Goal: Use online tool/utility

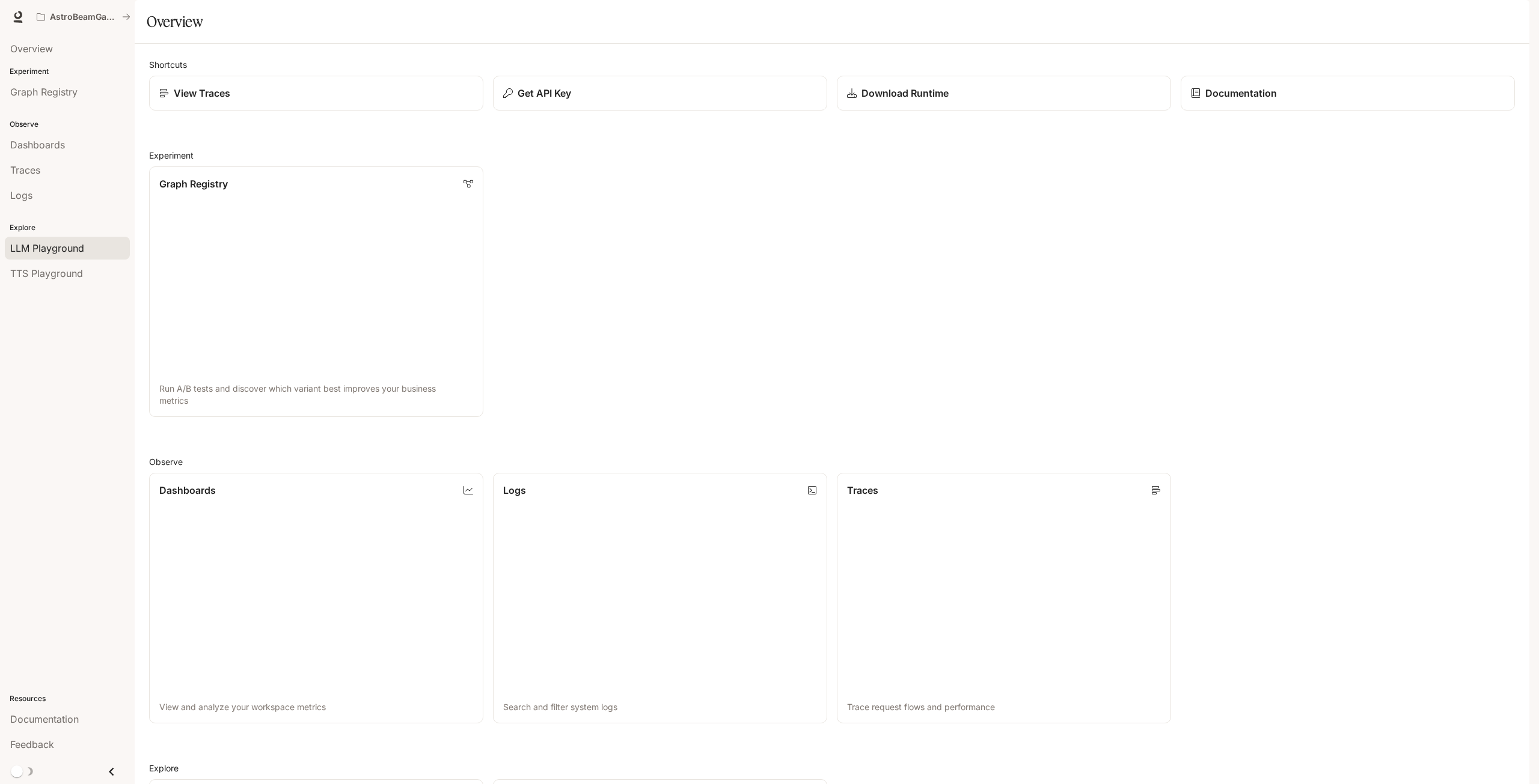
click at [51, 249] on span "LLM Playground" at bounding box center [47, 248] width 74 height 15
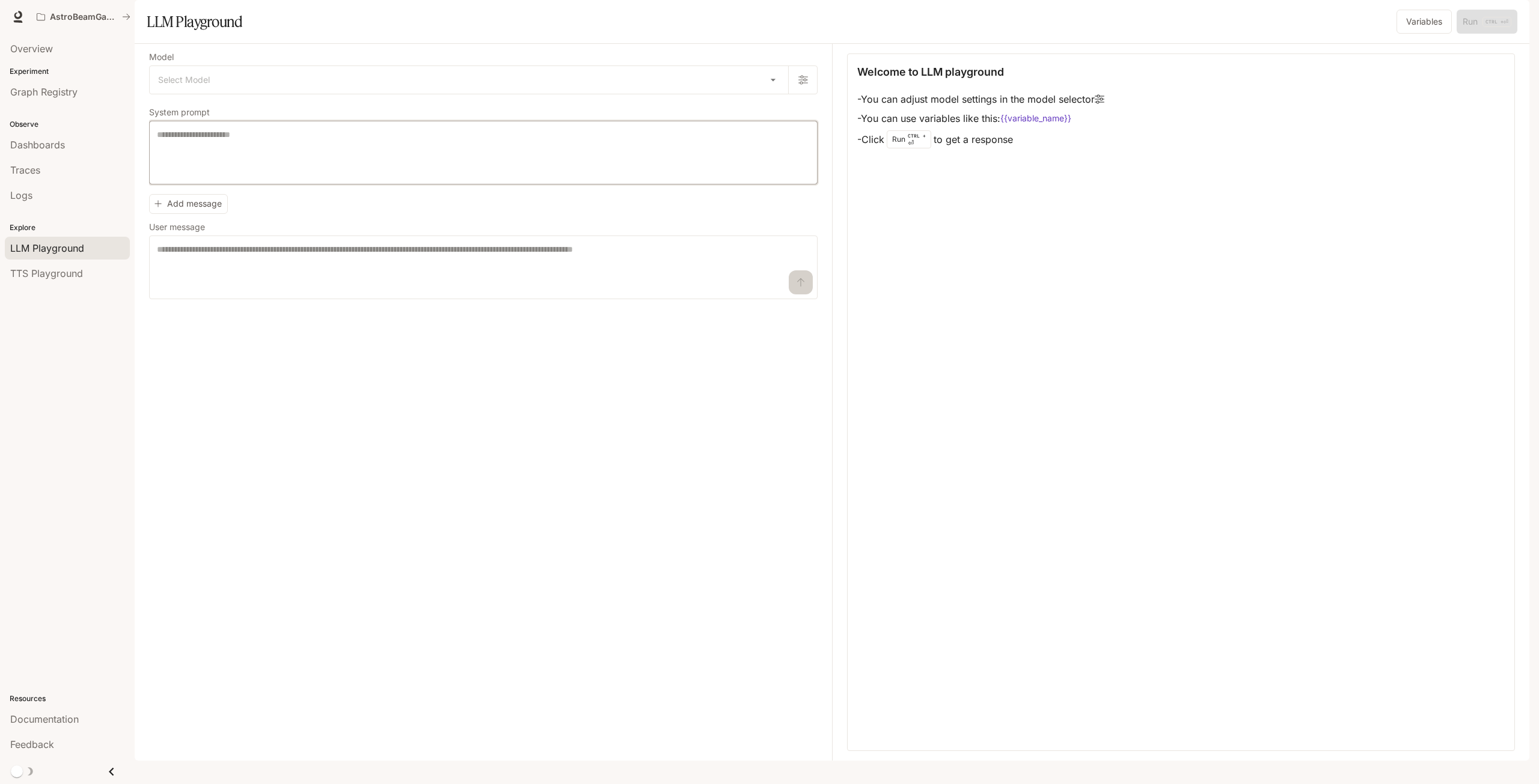
click at [280, 177] on textarea at bounding box center [484, 152] width 653 height 48
click at [26, 276] on span "TTS Playground" at bounding box center [46, 273] width 72 height 15
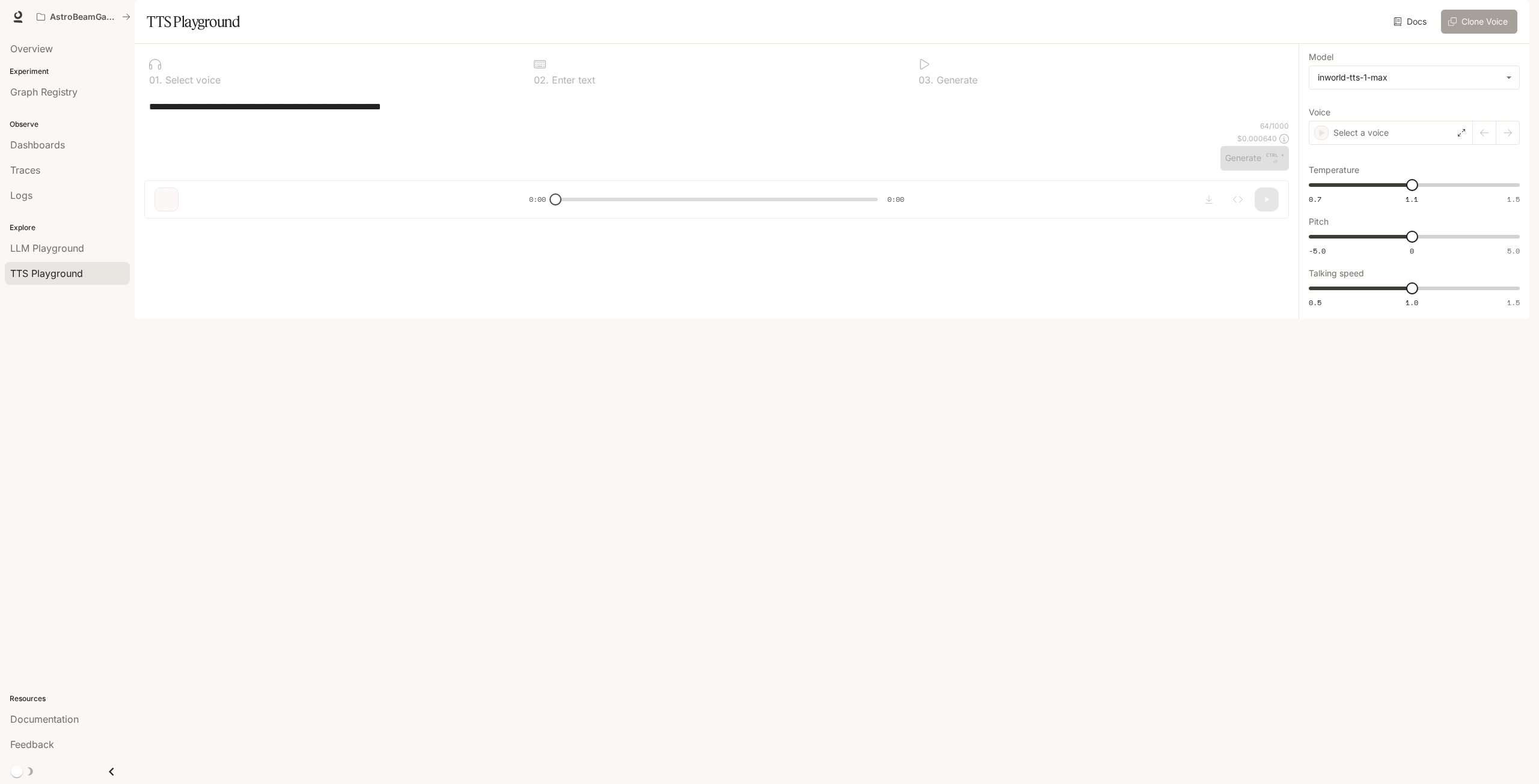
click at [1483, 33] on button "Clone Voice" at bounding box center [1479, 21] width 76 height 24
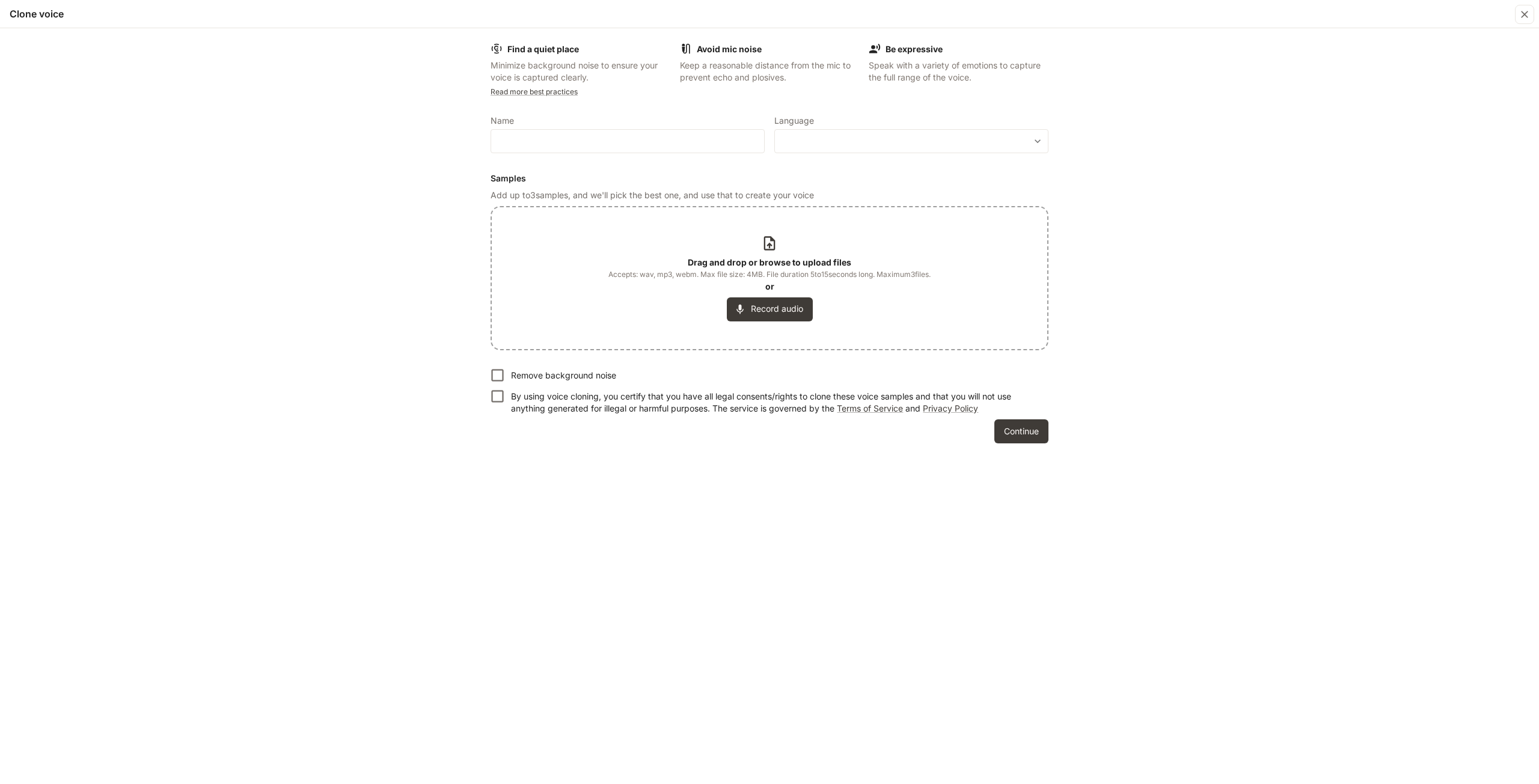
type textarea "**********"
click at [747, 275] on span "Accepts: wav, mp3, webm. Max file size: 4MB. File duration 5 to 15 seconds long…" at bounding box center [769, 275] width 322 height 12
click at [543, 372] on p "Remove background noise" at bounding box center [563, 376] width 105 height 12
click at [552, 399] on p "By using voice cloning, you certify that you have all legal consents/rights to …" at bounding box center [775, 402] width 528 height 24
